Goal: Transaction & Acquisition: Obtain resource

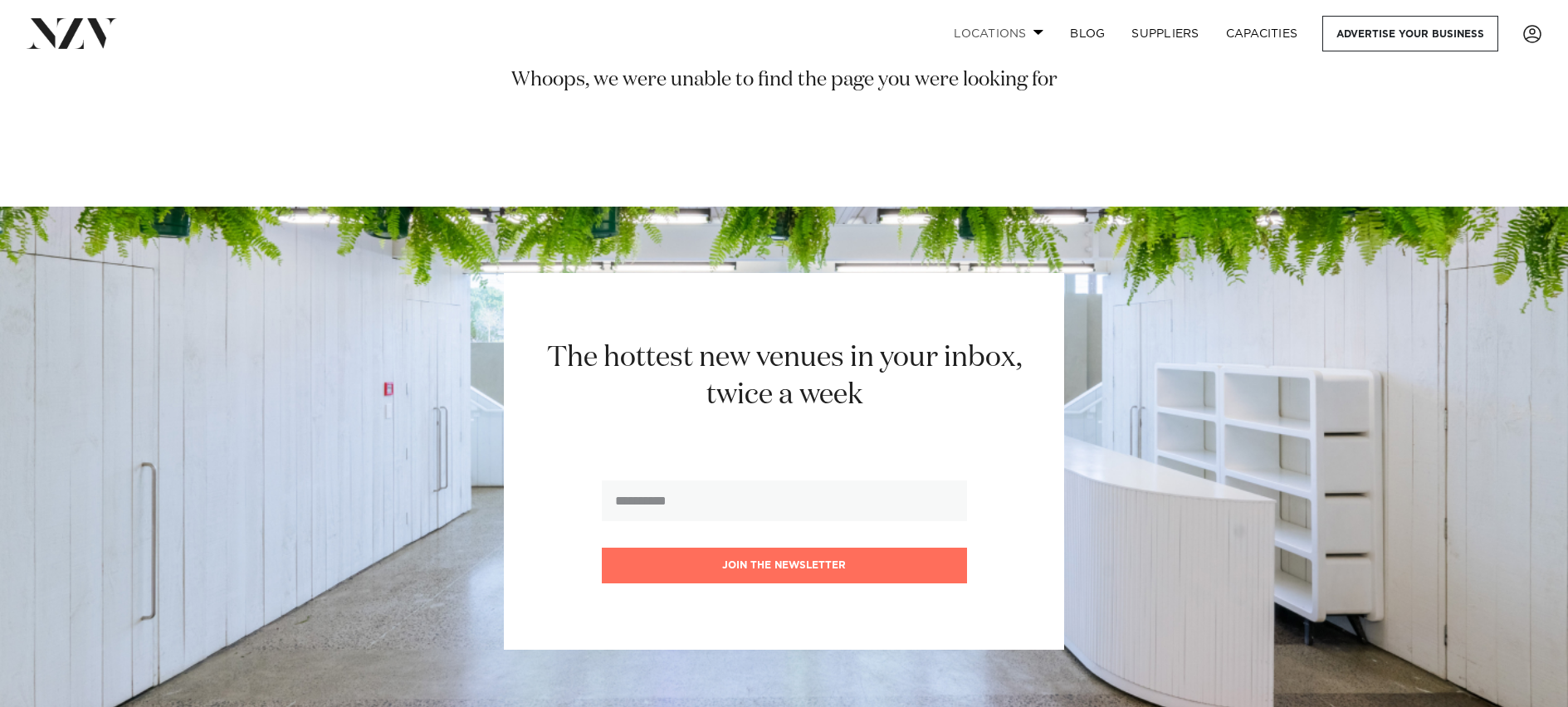
click at [1014, 36] on link "Locations" at bounding box center [999, 33] width 117 height 36
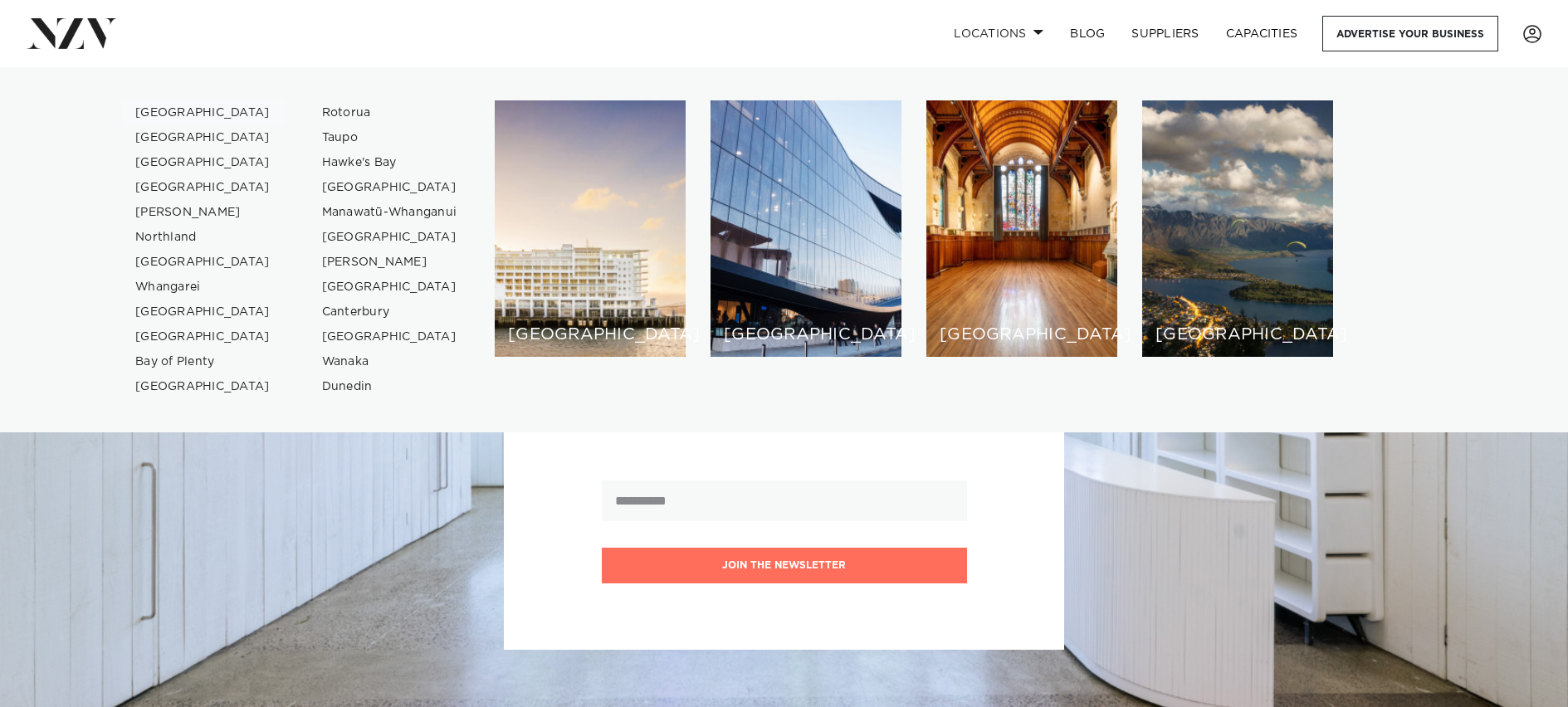
click at [183, 112] on link "[GEOGRAPHIC_DATA]" at bounding box center [203, 113] width 161 height 25
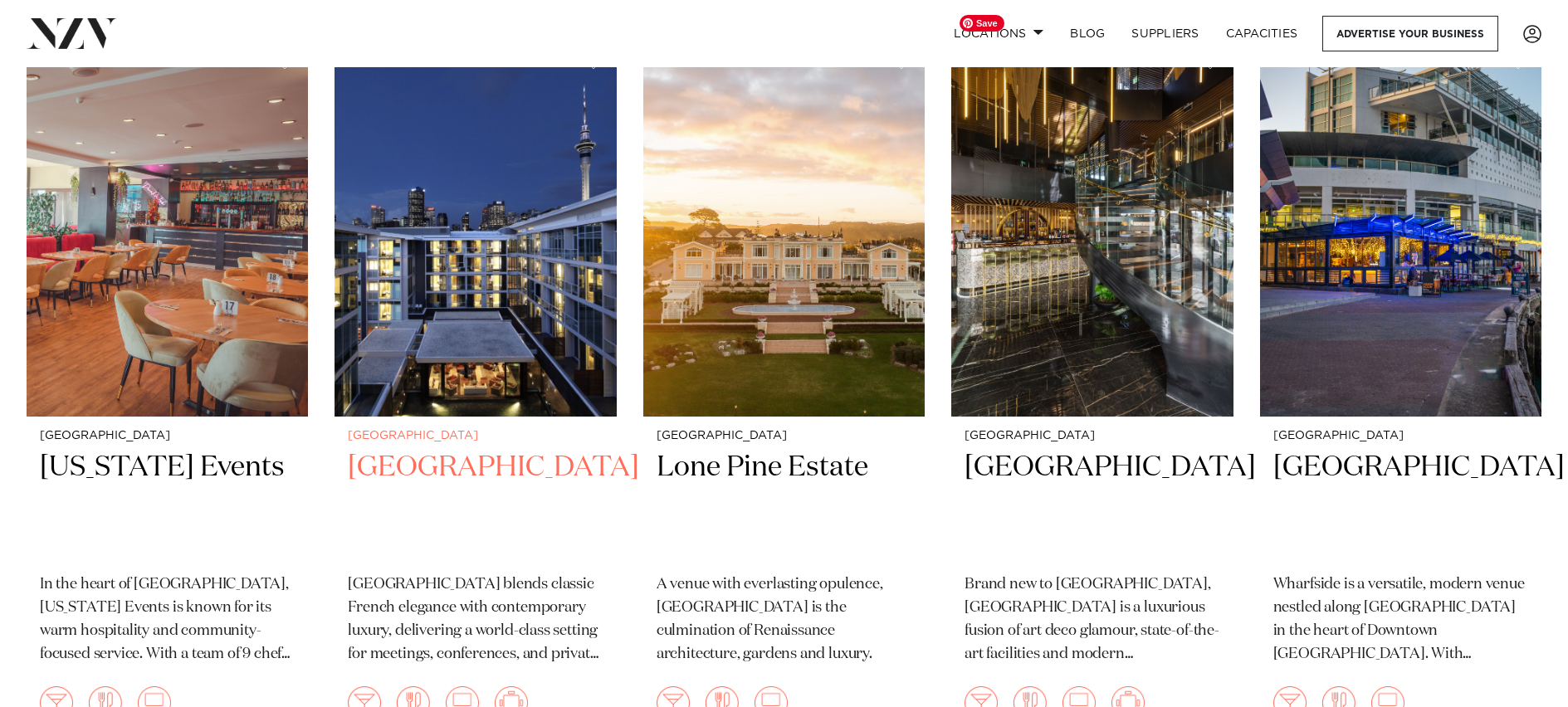
scroll to position [704, 0]
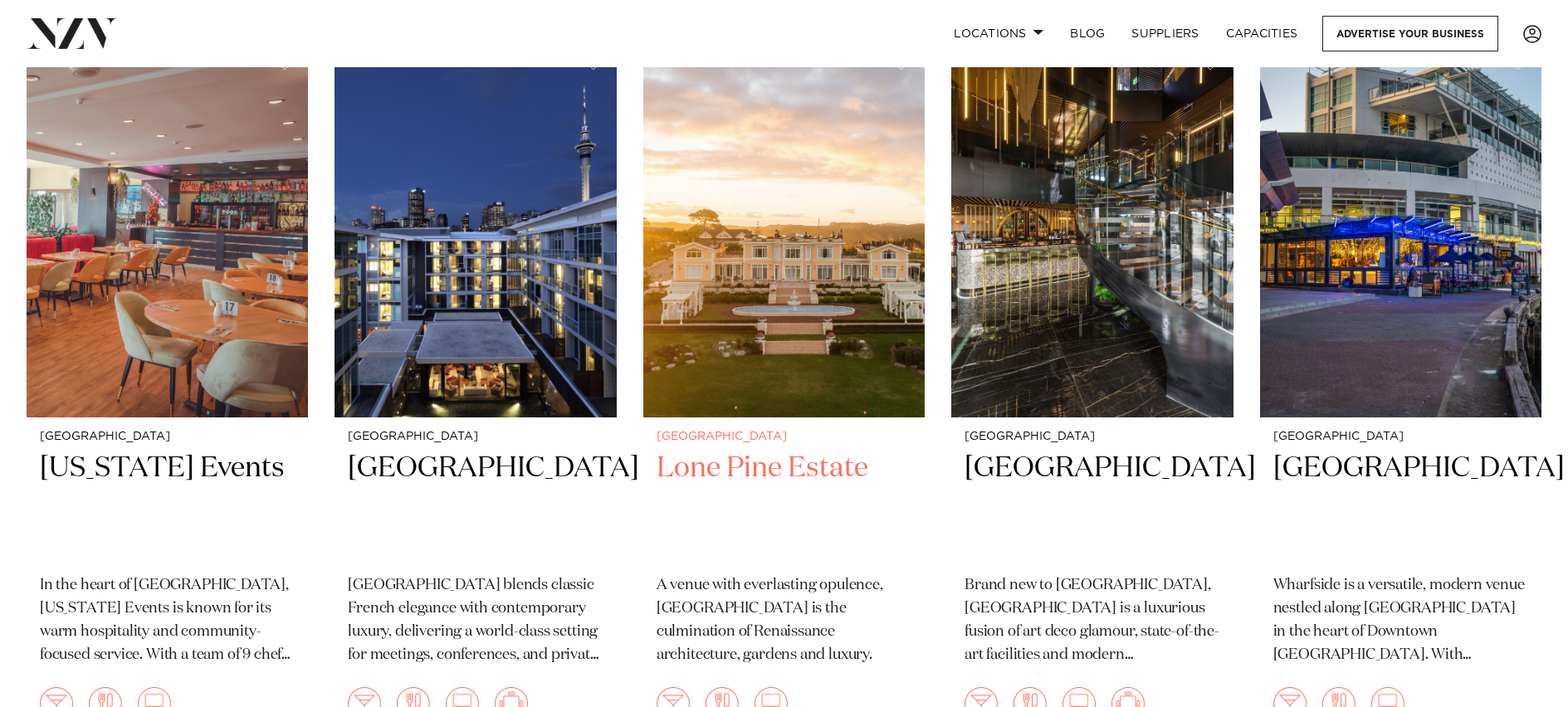
click at [691, 450] on h2 "Lone Pine Estate" at bounding box center [784, 506] width 255 height 112
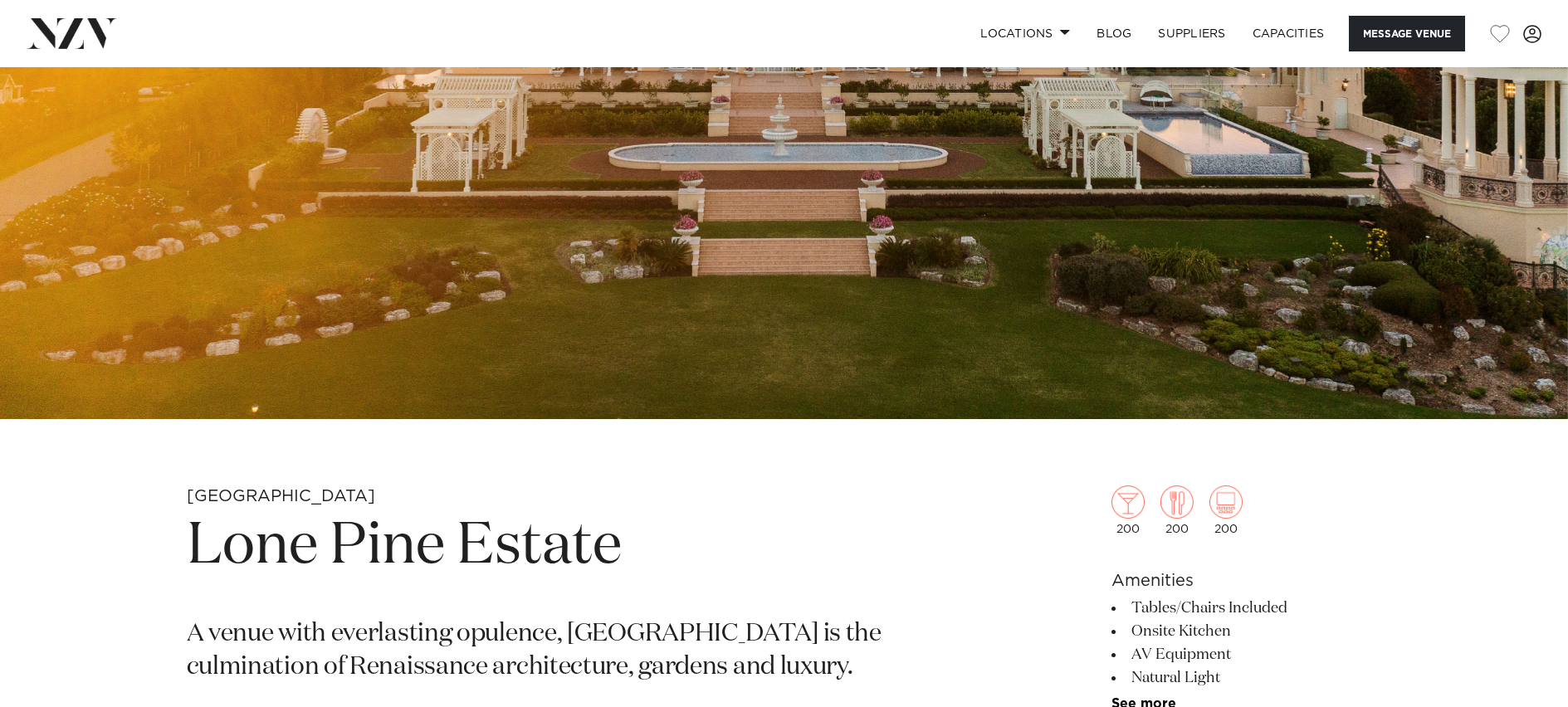
scroll to position [550, 0]
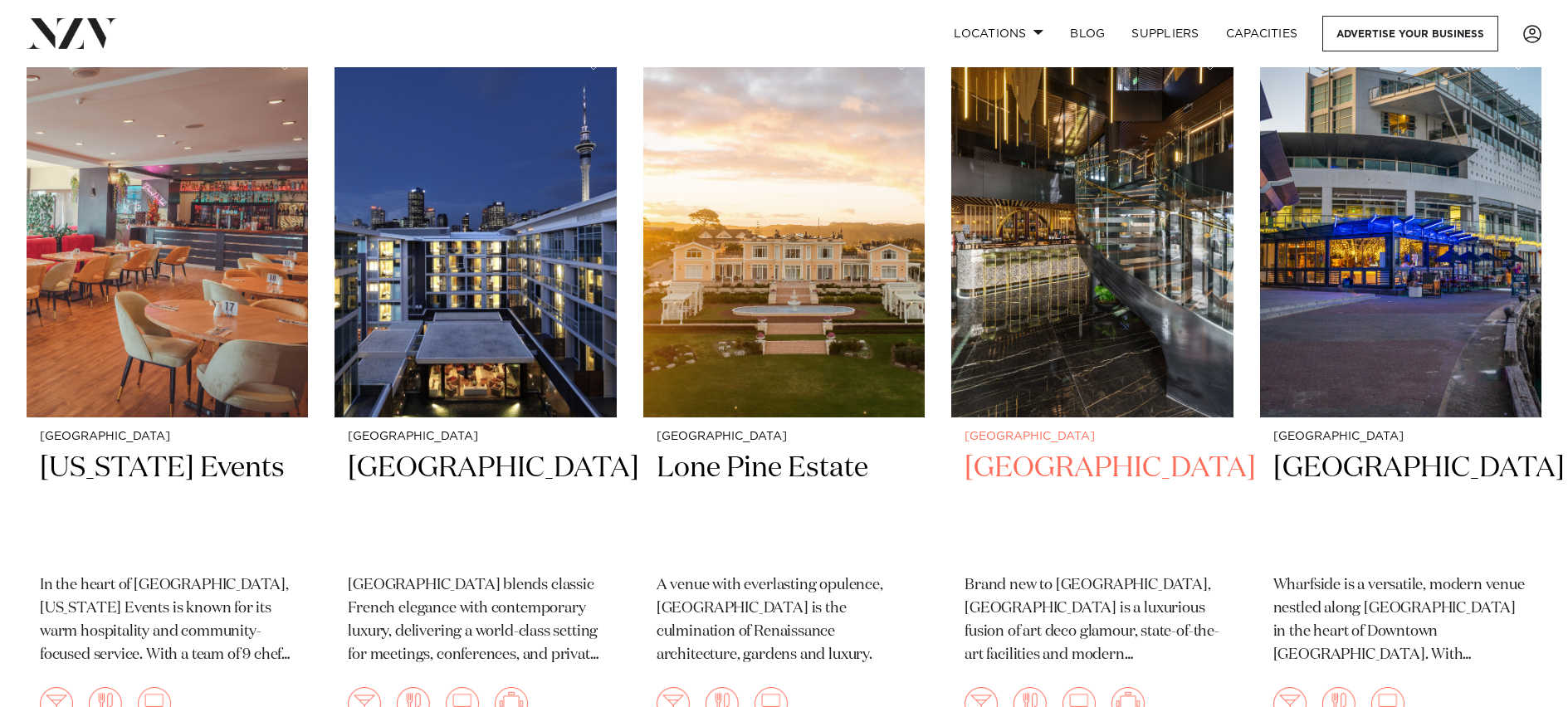
click at [1062, 481] on h2 "[GEOGRAPHIC_DATA]" at bounding box center [1092, 506] width 255 height 112
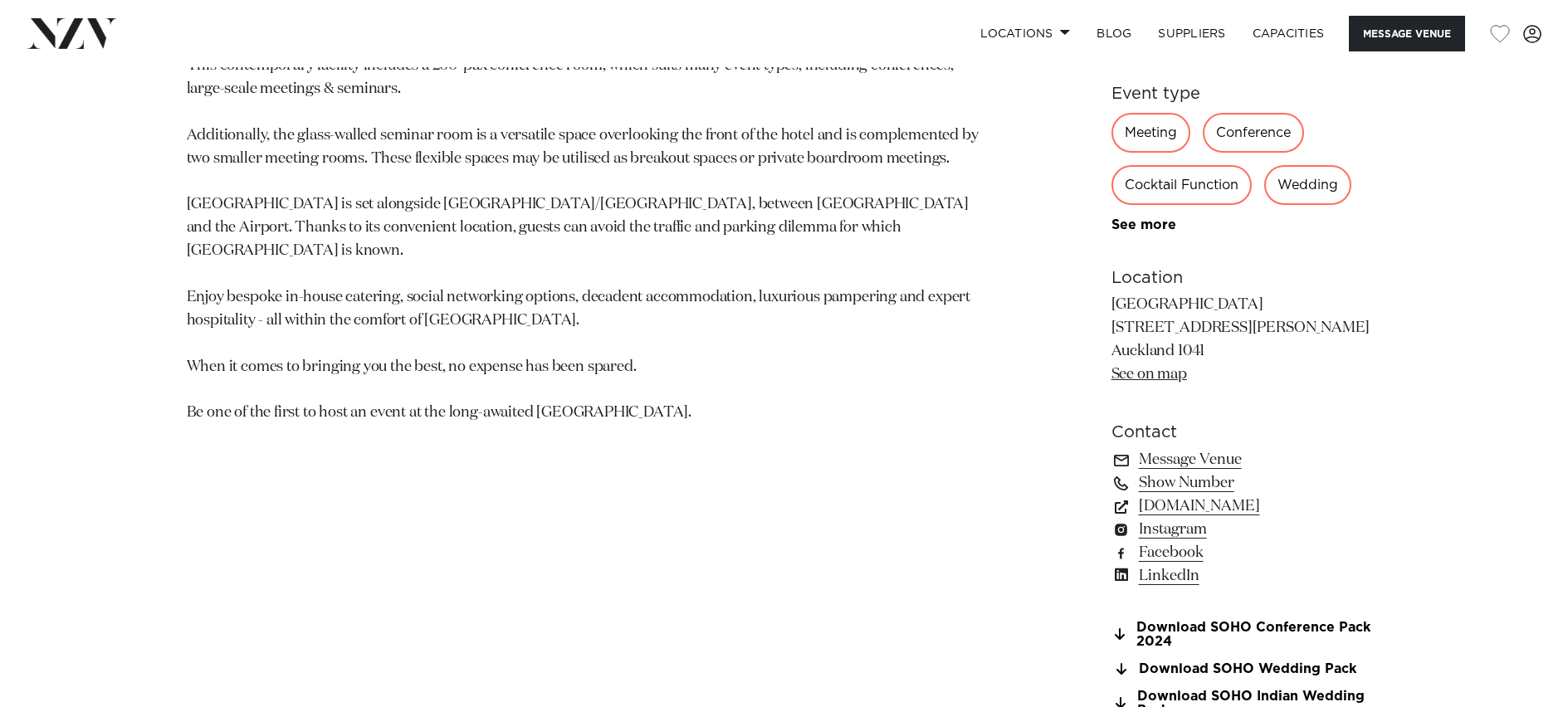
scroll to position [1217, 0]
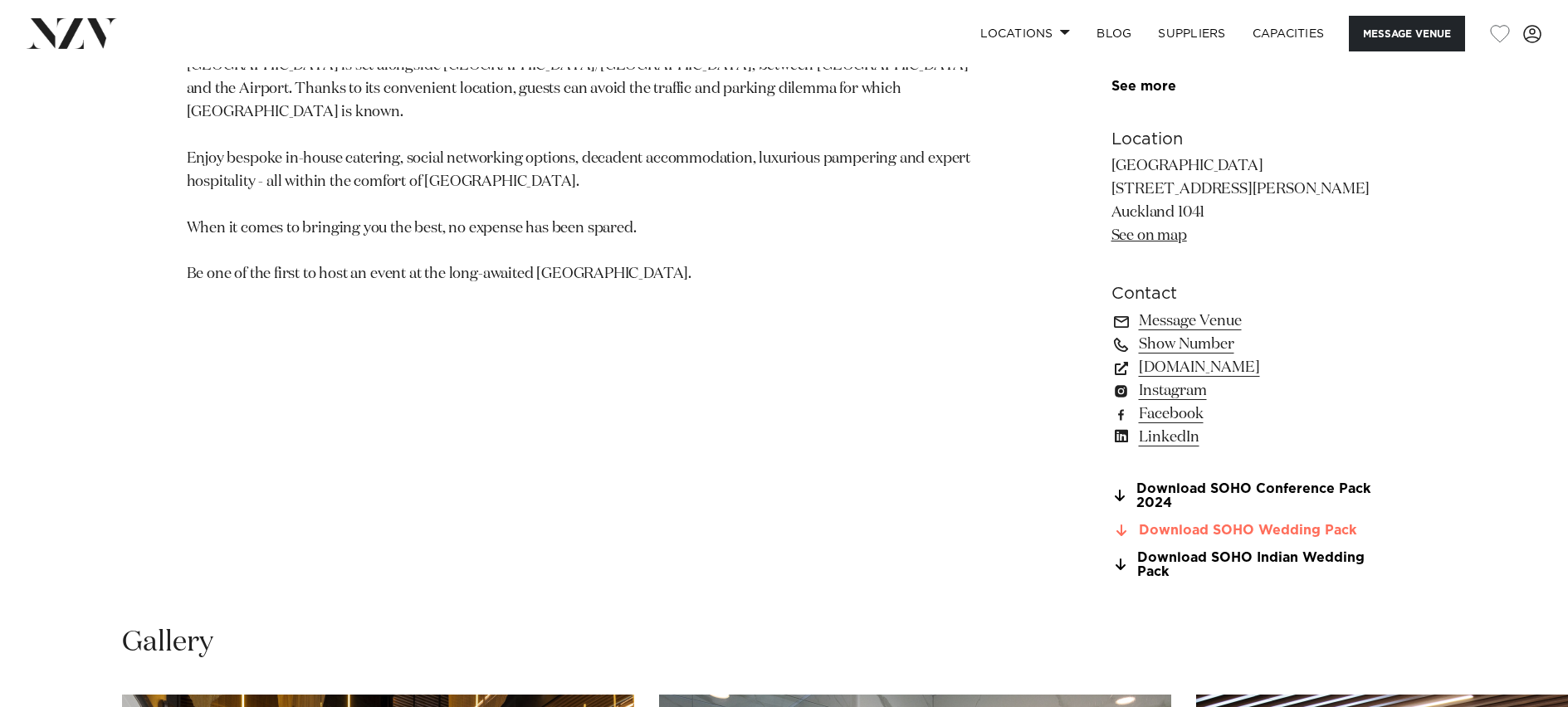
click at [1193, 532] on link "Download SOHO Wedding Pack" at bounding box center [1247, 531] width 270 height 15
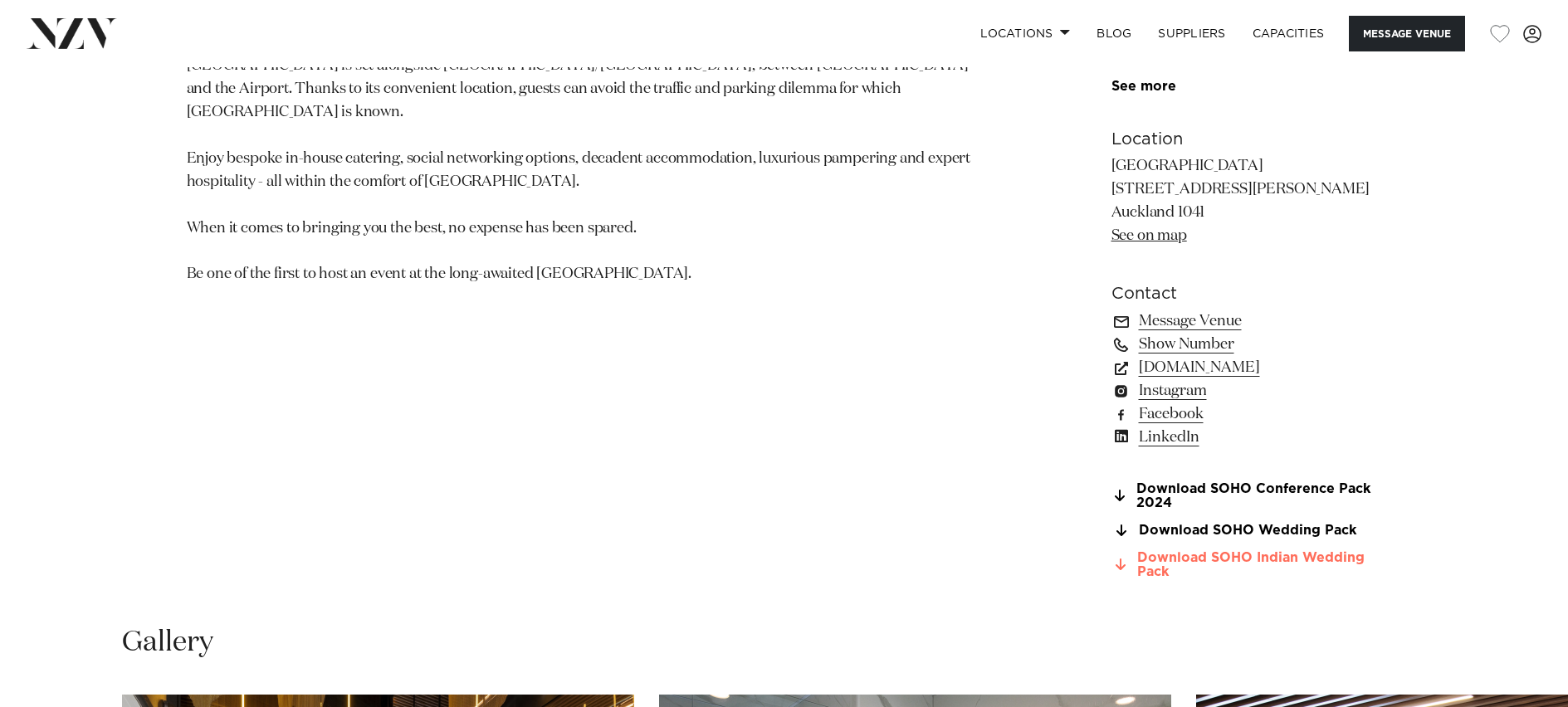
click at [1315, 563] on link "Download SOHO Indian Wedding Pack" at bounding box center [1247, 565] width 270 height 28
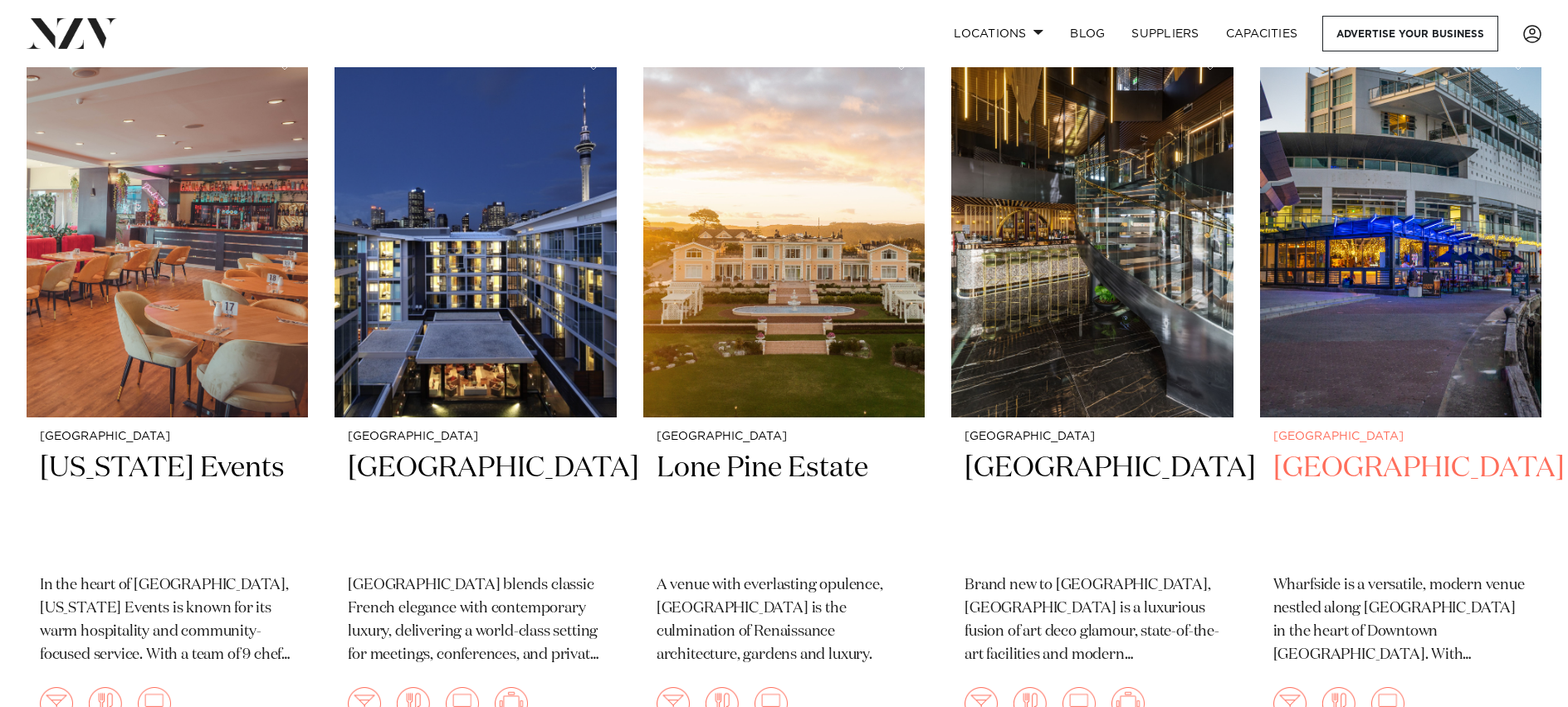
click at [1450, 450] on h2 "[GEOGRAPHIC_DATA]" at bounding box center [1401, 506] width 255 height 112
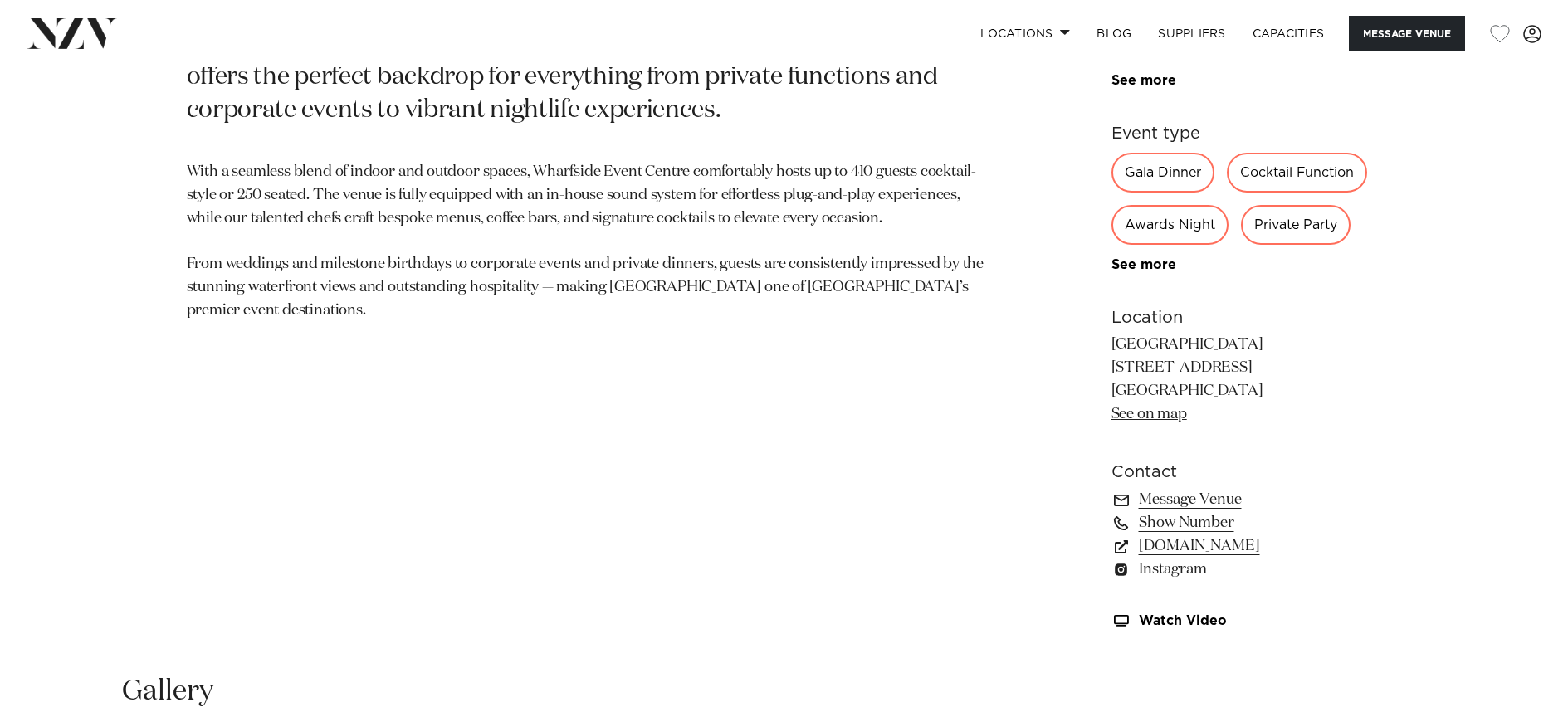
scroll to position [1580, 0]
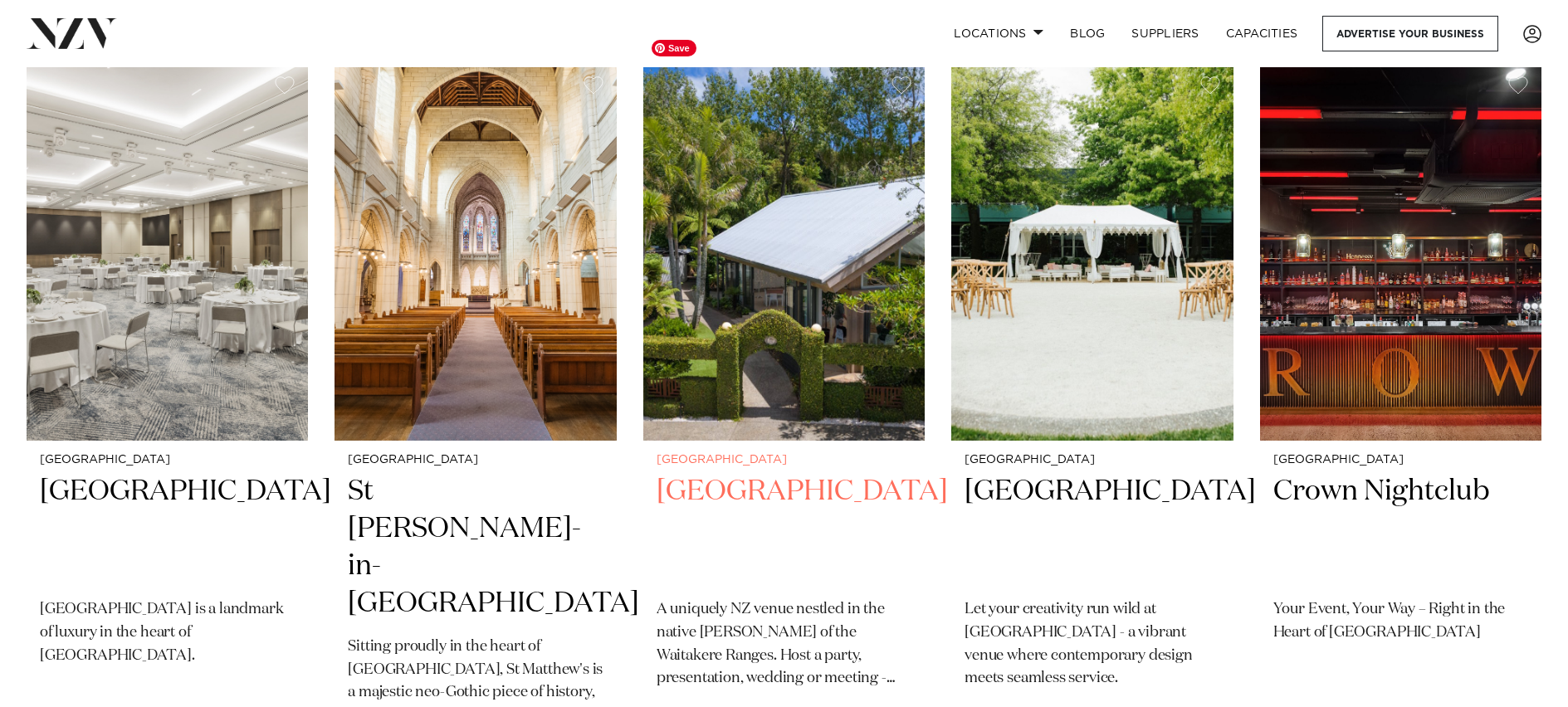
scroll to position [1421, 0]
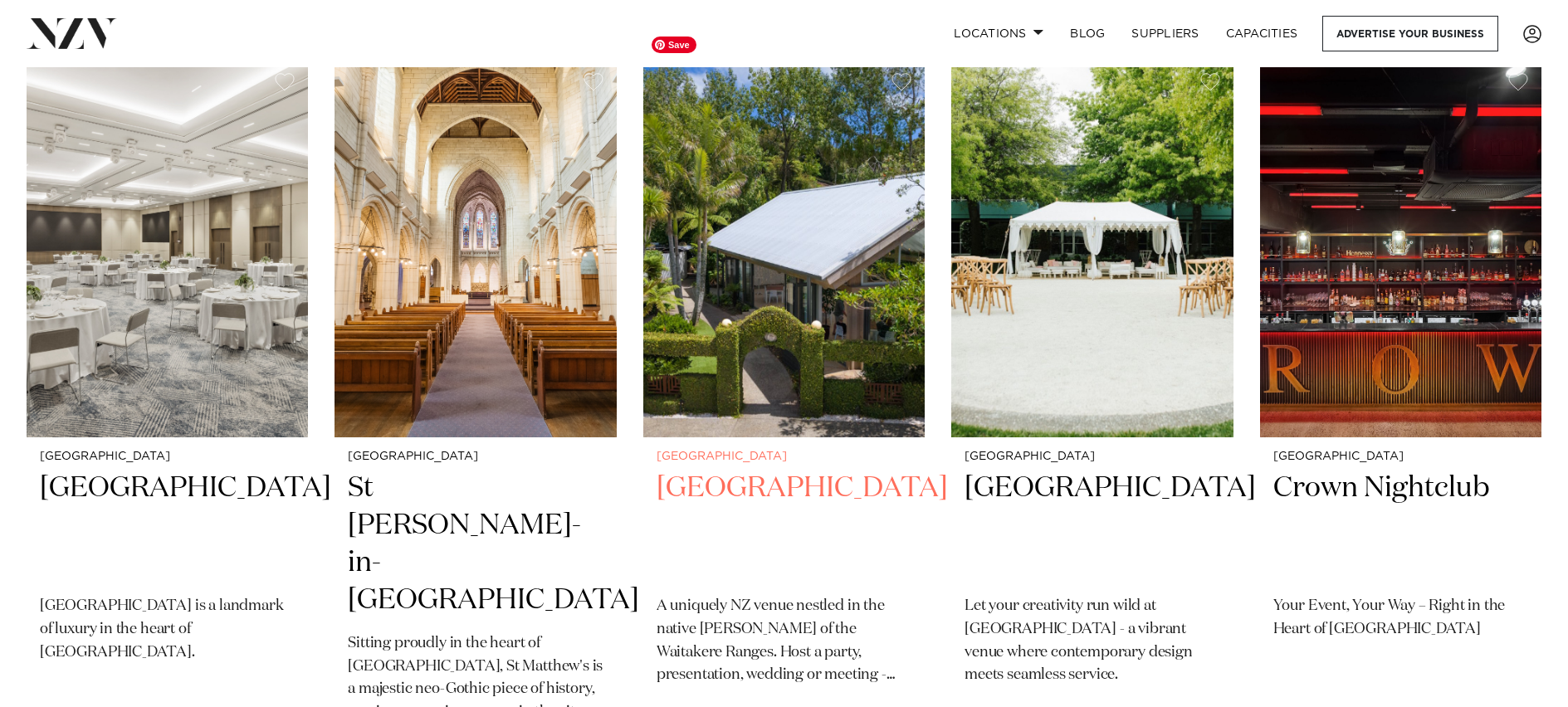
click at [732, 470] on h2 "[GEOGRAPHIC_DATA]" at bounding box center [784, 526] width 255 height 112
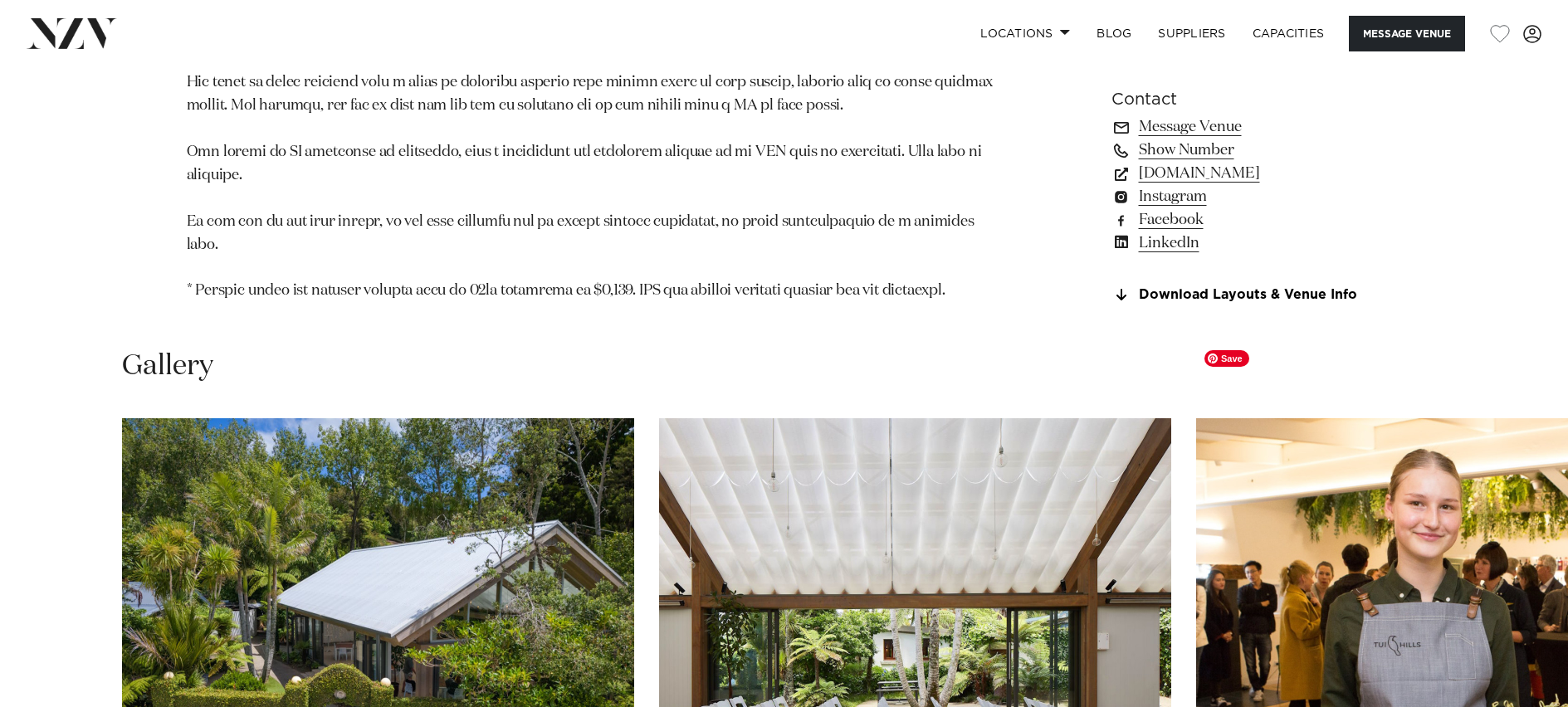
scroll to position [1707, 0]
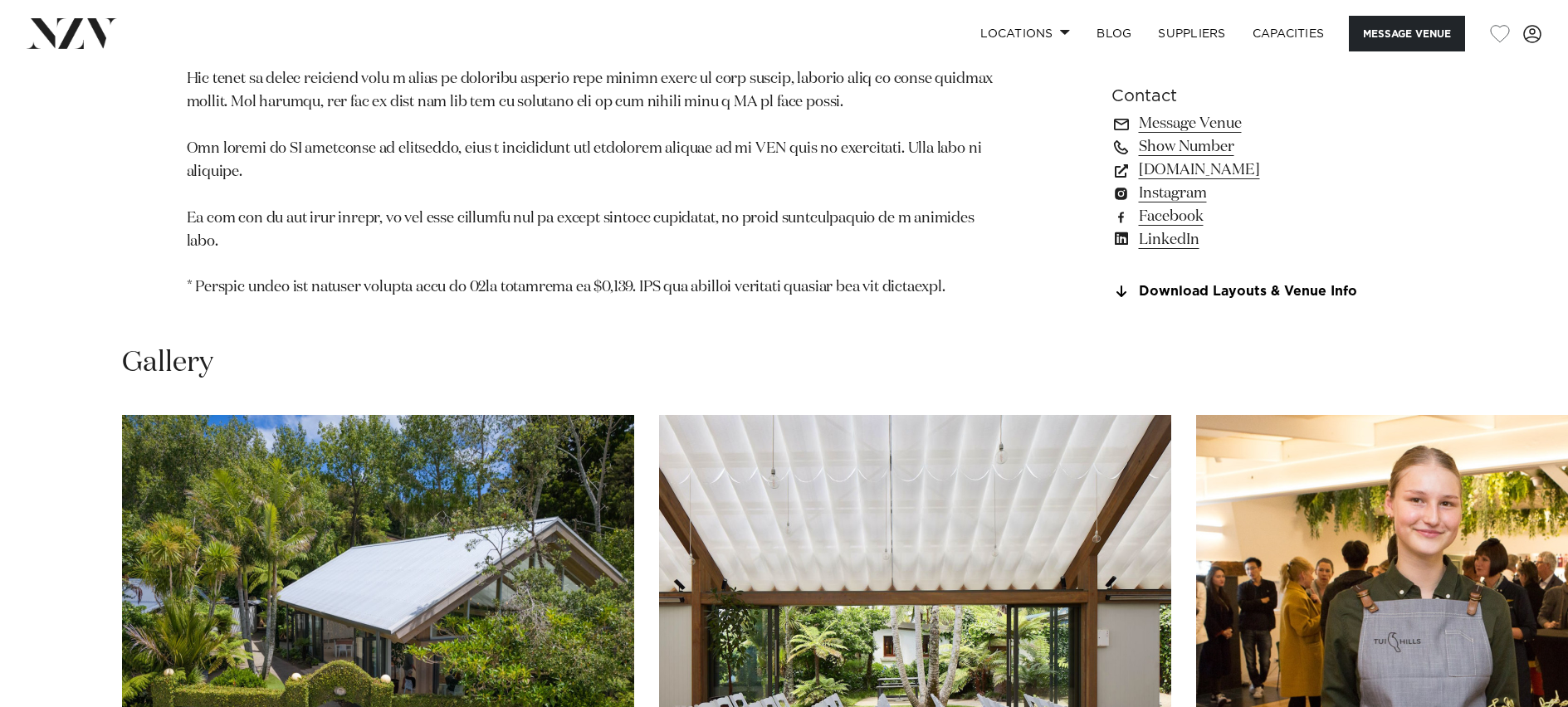
click at [1335, 284] on link "Download Layouts & Venue Info" at bounding box center [1247, 292] width 270 height 15
